Goal: Task Accomplishment & Management: Use online tool/utility

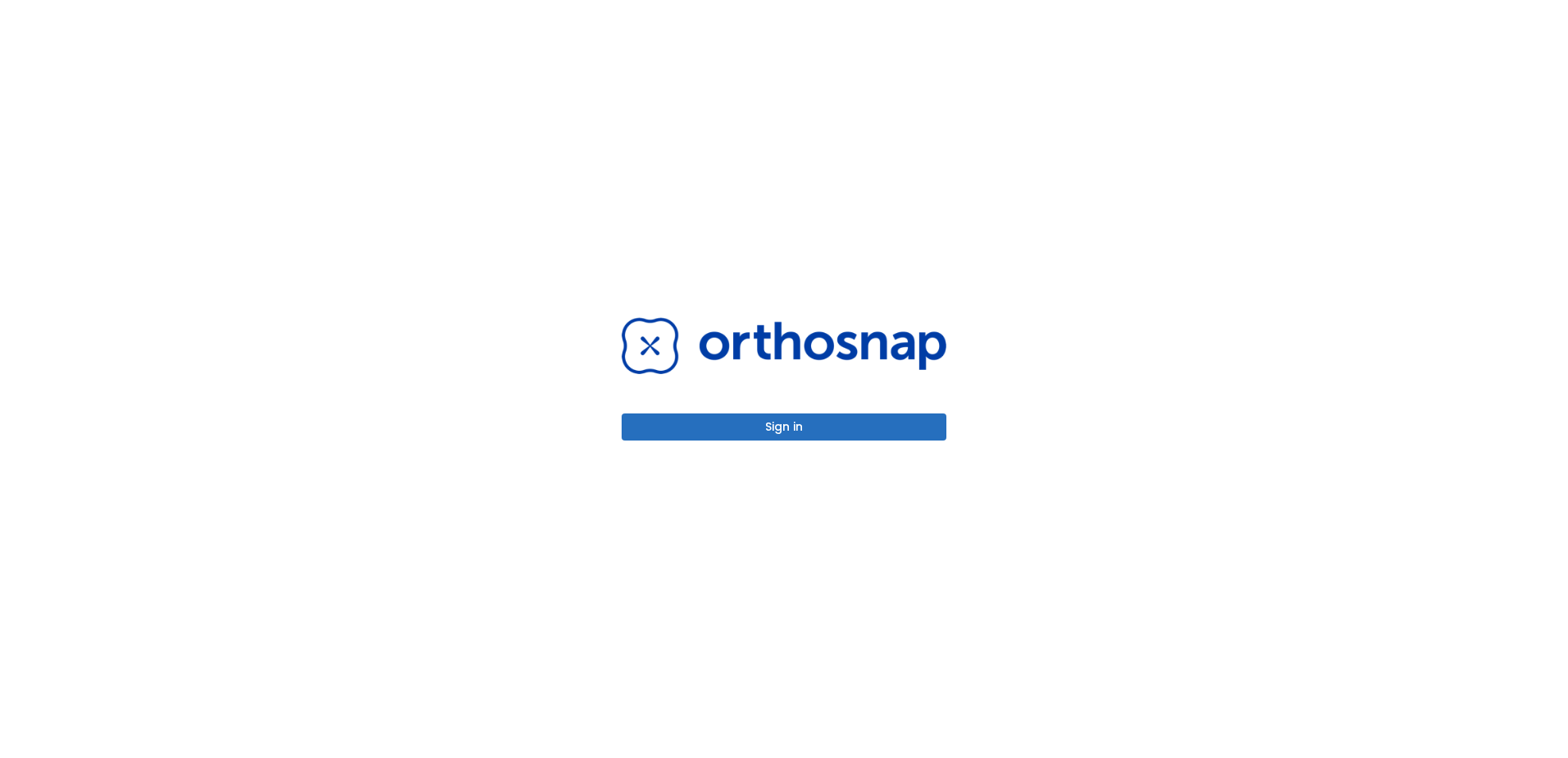
click at [796, 430] on button "Sign in" at bounding box center [784, 427] width 325 height 27
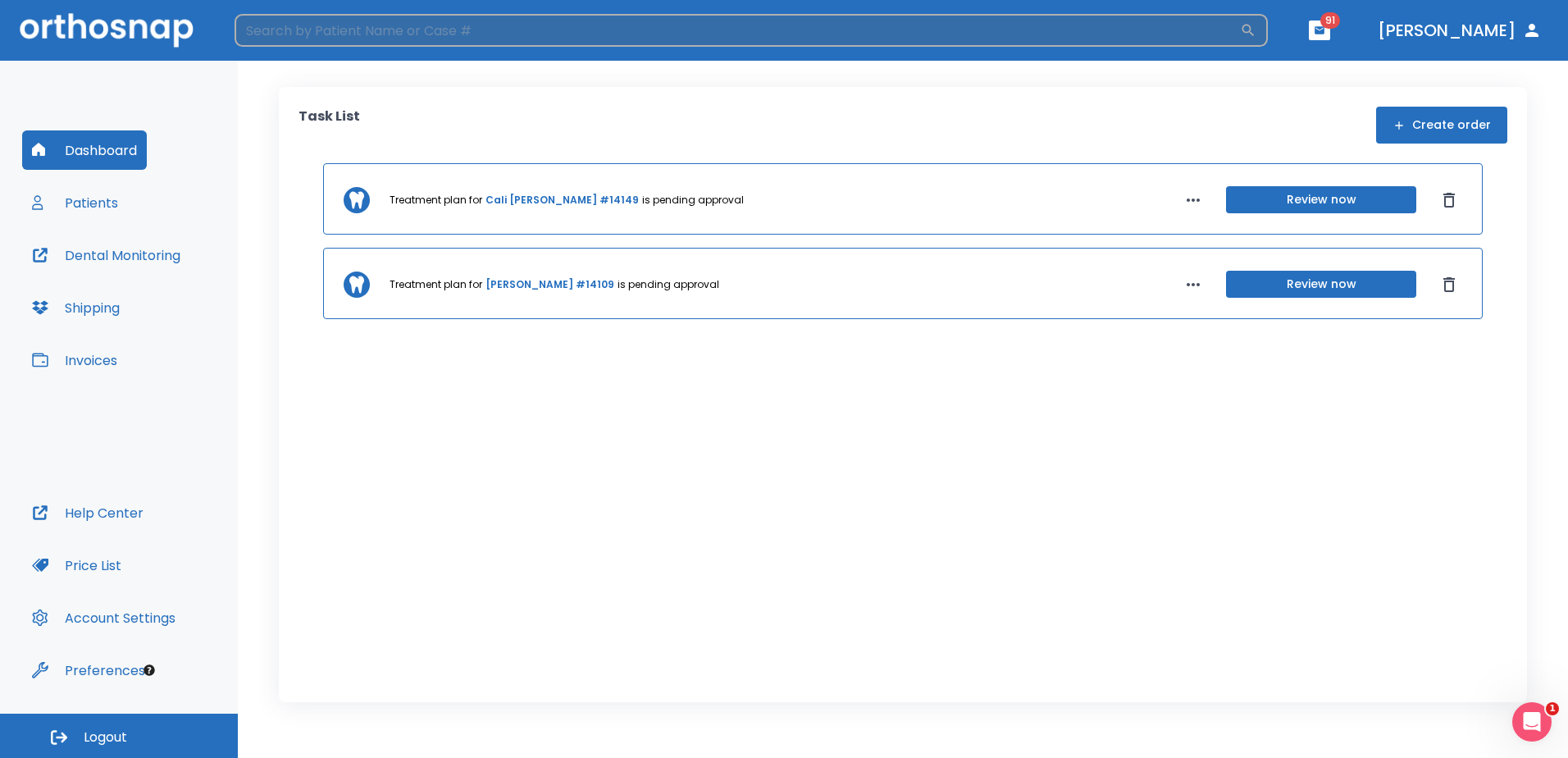
click at [460, 27] on input "search" at bounding box center [737, 30] width 1006 height 33
type input "cali"
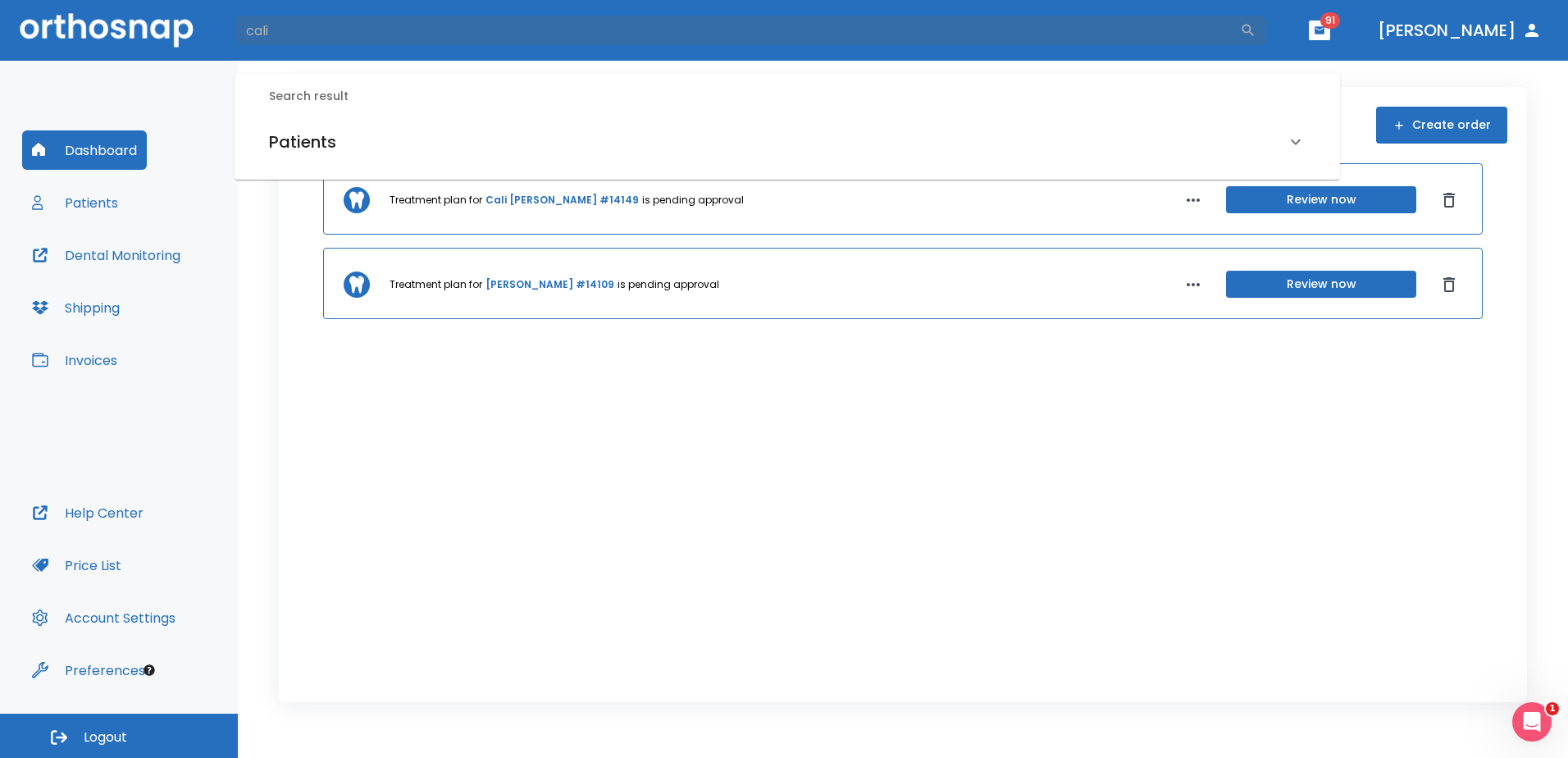
click at [1349, 202] on button "Review now" at bounding box center [1321, 200] width 190 height 27
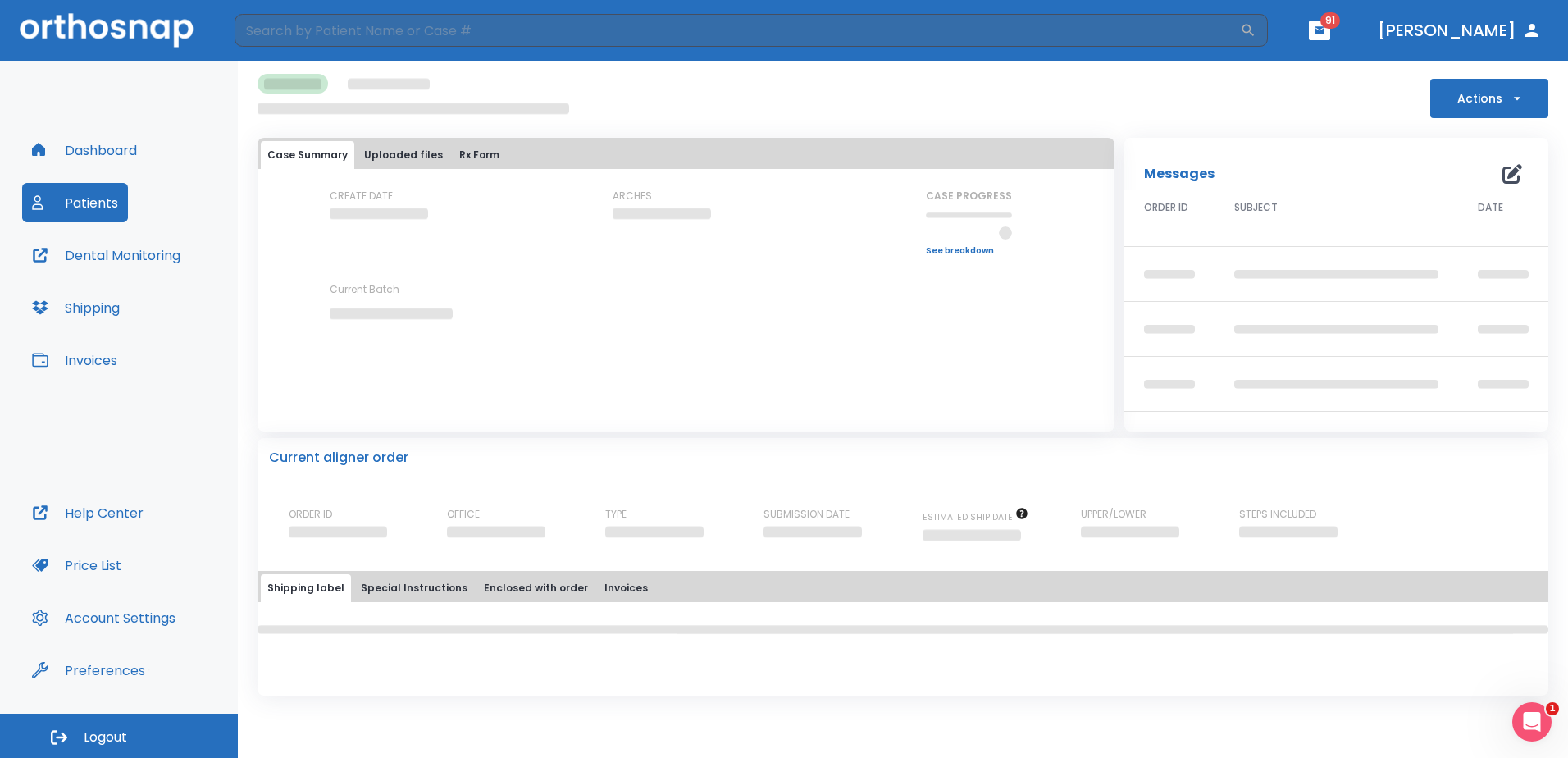
scroll to position [91, 0]
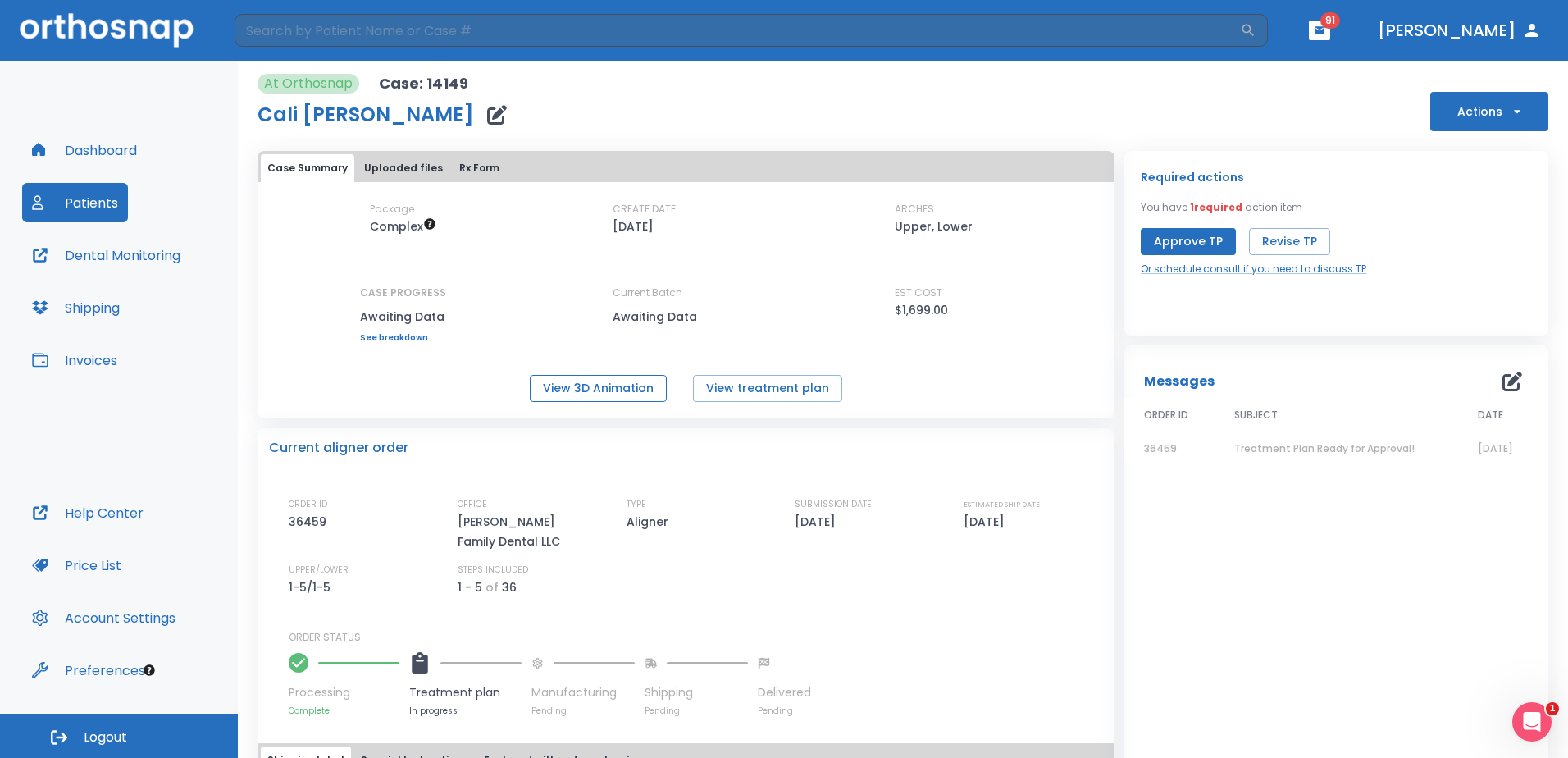
click at [602, 391] on button "View 3D Animation" at bounding box center [598, 388] width 137 height 27
